Goal: Find specific page/section: Find specific page/section

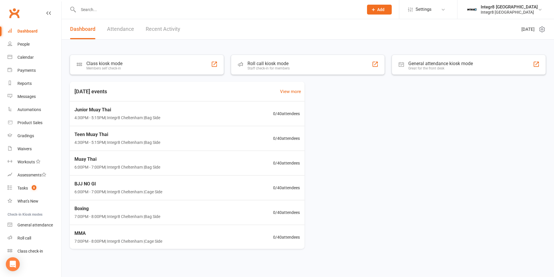
click at [165, 28] on link "Recent Activity" at bounding box center [163, 29] width 35 height 20
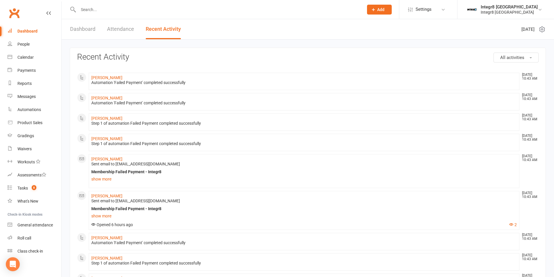
click at [85, 24] on link "Dashboard" at bounding box center [82, 29] width 25 height 20
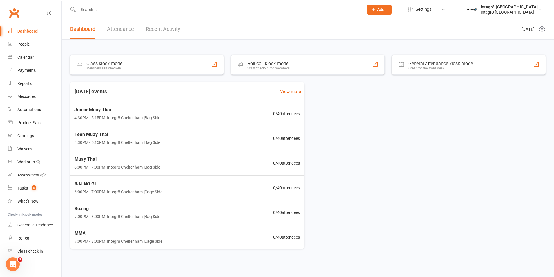
click at [174, 29] on link "Recent Activity" at bounding box center [163, 29] width 35 height 20
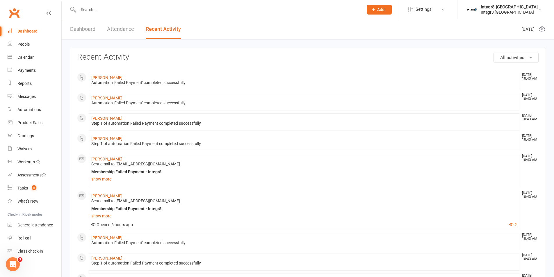
click at [86, 31] on link "Dashboard" at bounding box center [82, 29] width 25 height 20
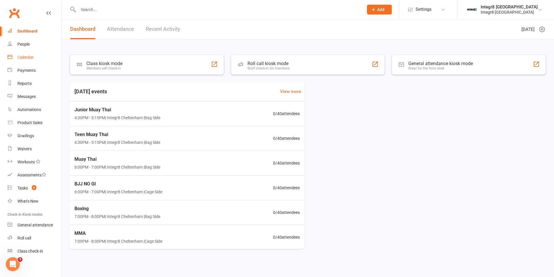
click at [27, 54] on link "Calendar" at bounding box center [35, 57] width 54 height 13
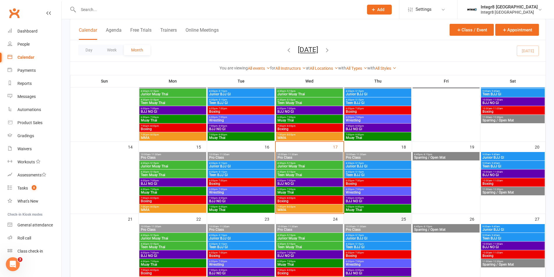
scroll to position [145, 0]
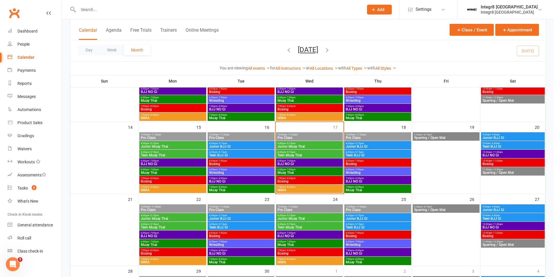
click at [313, 144] on span "4:30pm - 5:15pm" at bounding box center [309, 143] width 65 height 3
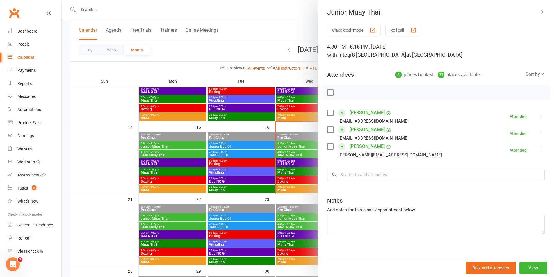
click at [285, 145] on div at bounding box center [308, 138] width 492 height 277
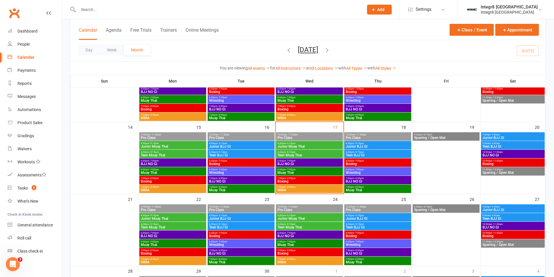
click at [288, 154] on span "Teen Muay Thai" at bounding box center [309, 155] width 65 height 3
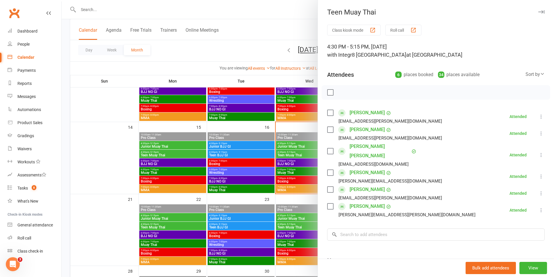
click at [283, 145] on div at bounding box center [308, 138] width 492 height 277
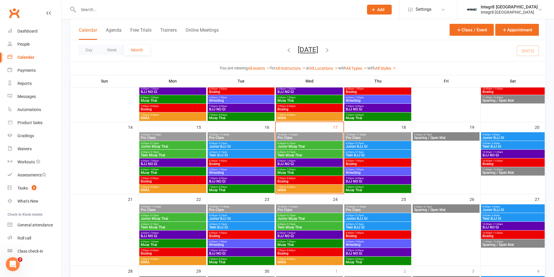
click at [286, 144] on span "- 5:15pm" at bounding box center [291, 143] width 10 height 3
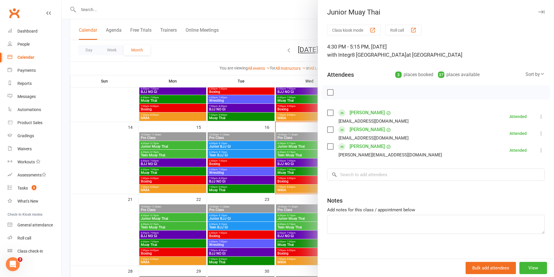
click at [285, 144] on div at bounding box center [308, 138] width 492 height 277
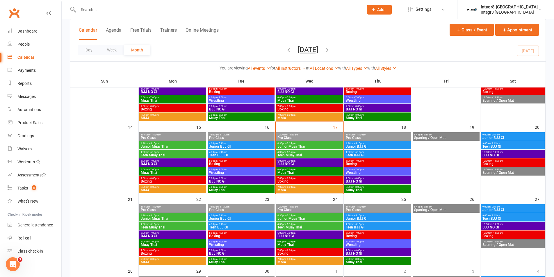
click at [291, 161] on span "- 7:00pm" at bounding box center [291, 161] width 10 height 3
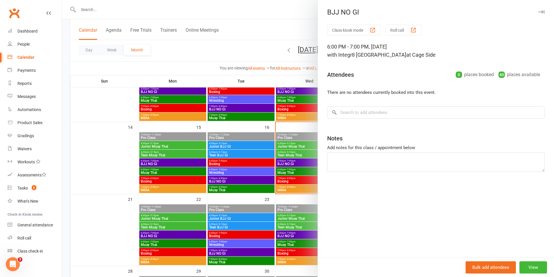
click at [290, 162] on div at bounding box center [308, 138] width 492 height 277
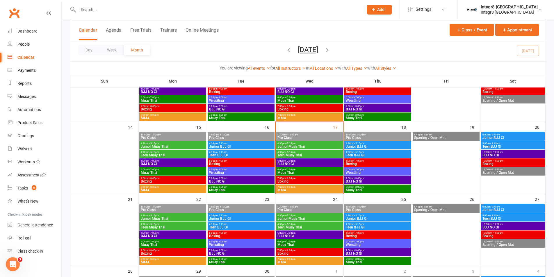
click at [292, 170] on span "- 7:00pm" at bounding box center [291, 169] width 10 height 3
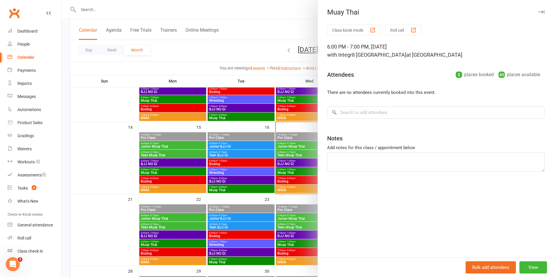
click at [292, 170] on div at bounding box center [308, 138] width 492 height 277
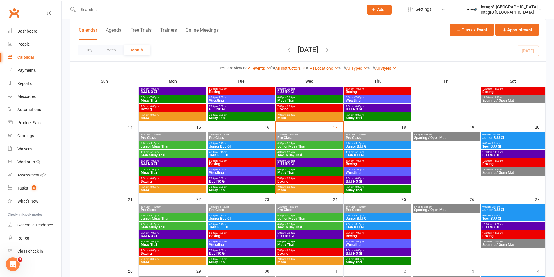
click at [293, 149] on div "4:30pm - 5:15pm Junior Muay Thai" at bounding box center [309, 145] width 67 height 8
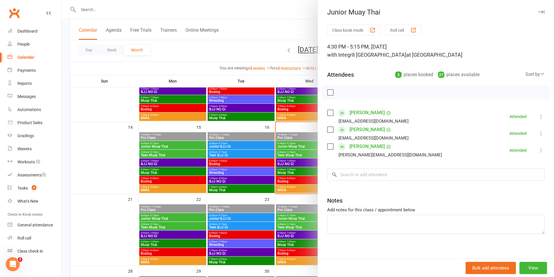
click at [293, 148] on div at bounding box center [308, 138] width 492 height 277
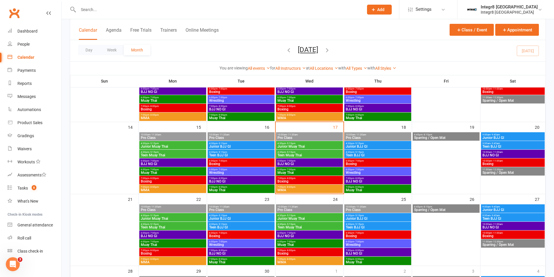
click at [306, 161] on span "6:00pm - 7:00pm" at bounding box center [309, 161] width 65 height 3
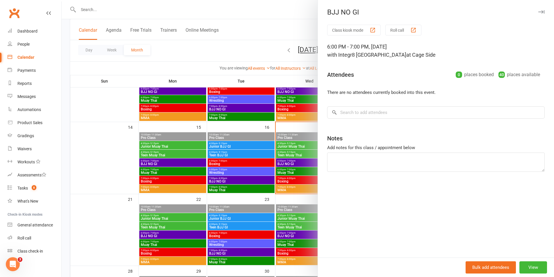
drag, startPoint x: 283, startPoint y: 166, endPoint x: 296, endPoint y: 162, distance: 14.3
click at [283, 166] on div at bounding box center [308, 138] width 492 height 277
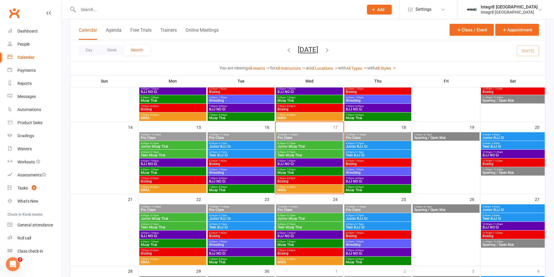
click at [299, 154] on span "Teen Muay Thai" at bounding box center [309, 155] width 65 height 3
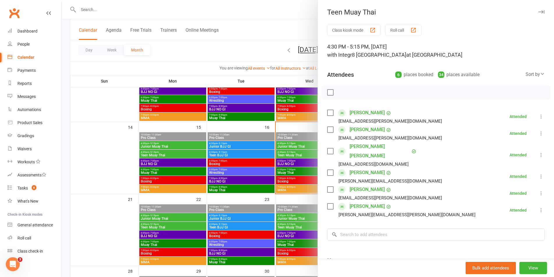
click at [283, 147] on div at bounding box center [308, 138] width 492 height 277
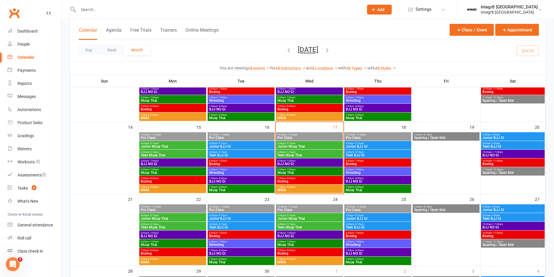
click at [112, 12] on input "text" at bounding box center [217, 10] width 283 height 8
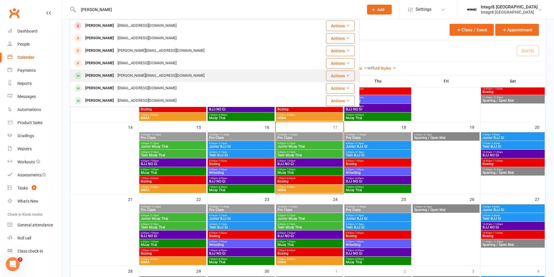
type input "[PERSON_NAME]"
click at [152, 74] on div "[PERSON_NAME][EMAIL_ADDRESS][DOMAIN_NAME]" at bounding box center [161, 76] width 90 height 8
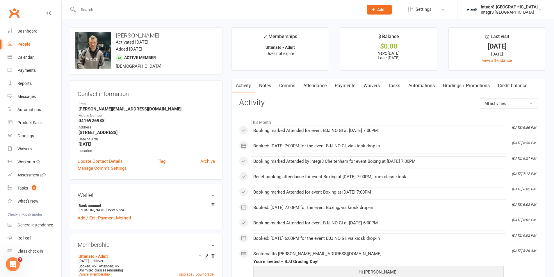
click at [264, 86] on link "Notes" at bounding box center [265, 85] width 20 height 13
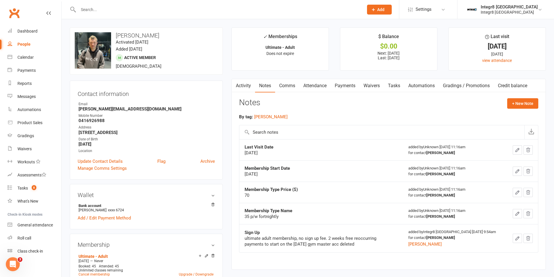
click at [245, 86] on link "Activity" at bounding box center [243, 85] width 23 height 13
